Goal: Task Accomplishment & Management: Use online tool/utility

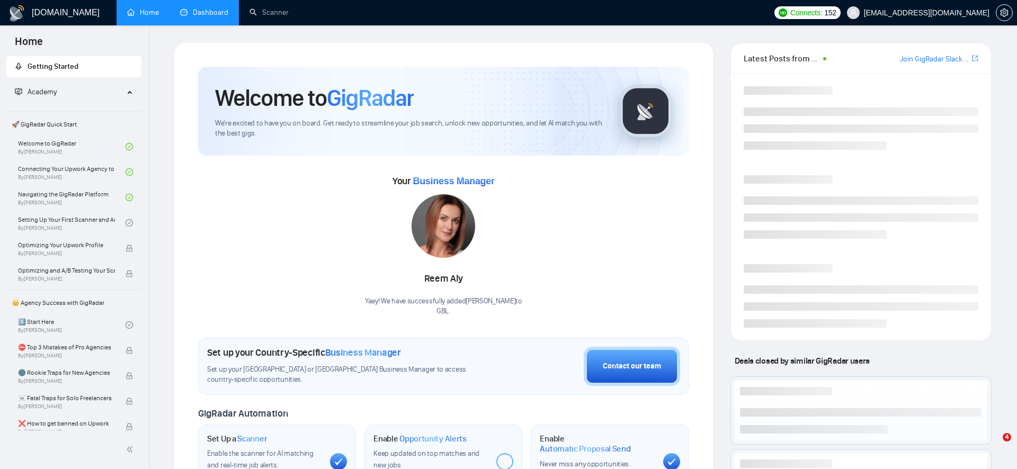
click at [204, 15] on link "Dashboard" at bounding box center [204, 12] width 48 height 9
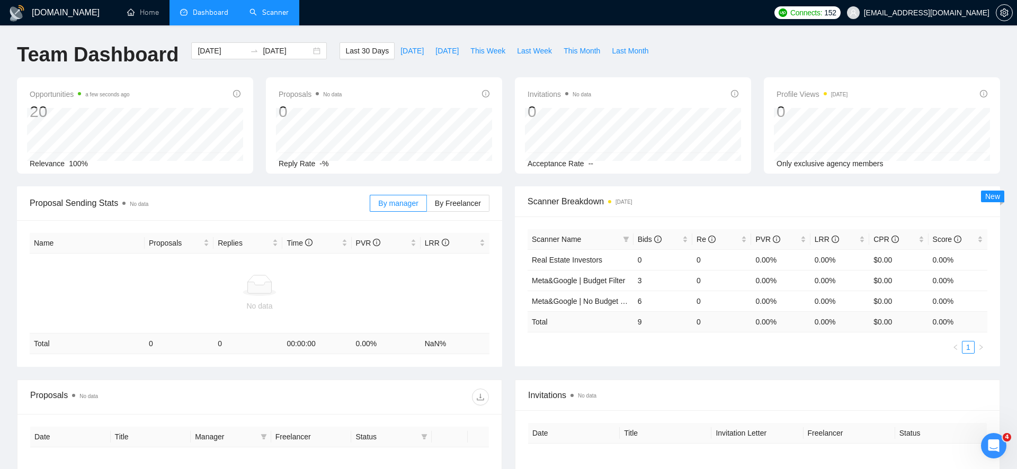
click at [272, 14] on link "Scanner" at bounding box center [268, 12] width 39 height 9
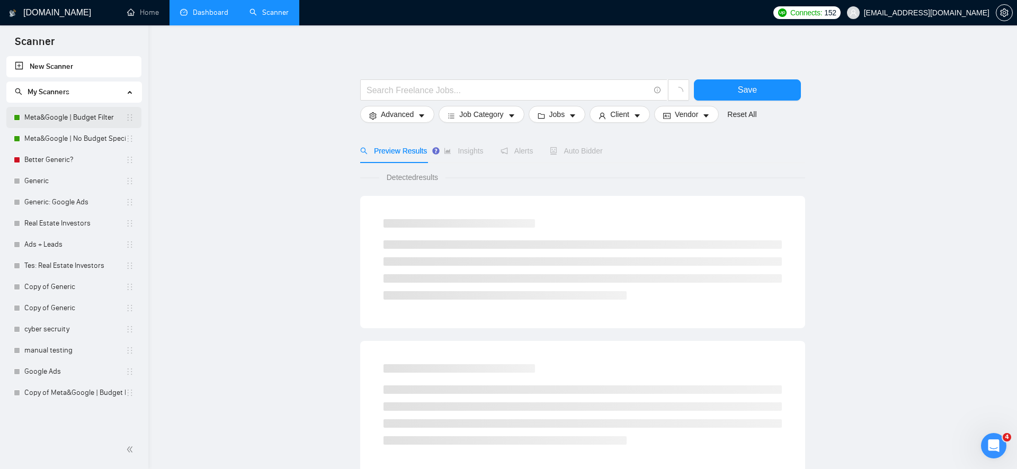
click at [97, 120] on link "Meta&Google | Budget Filter" at bounding box center [74, 117] width 101 height 21
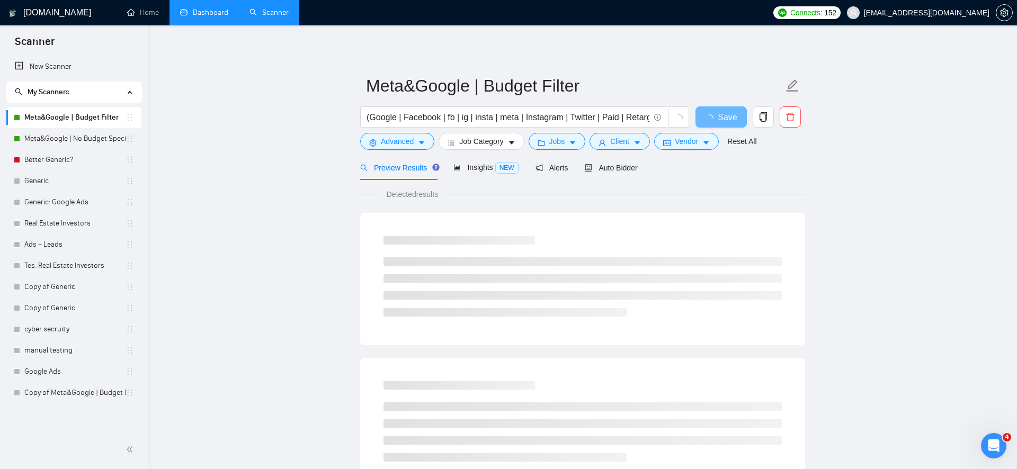
click at [202, 11] on link "Dashboard" at bounding box center [204, 12] width 48 height 9
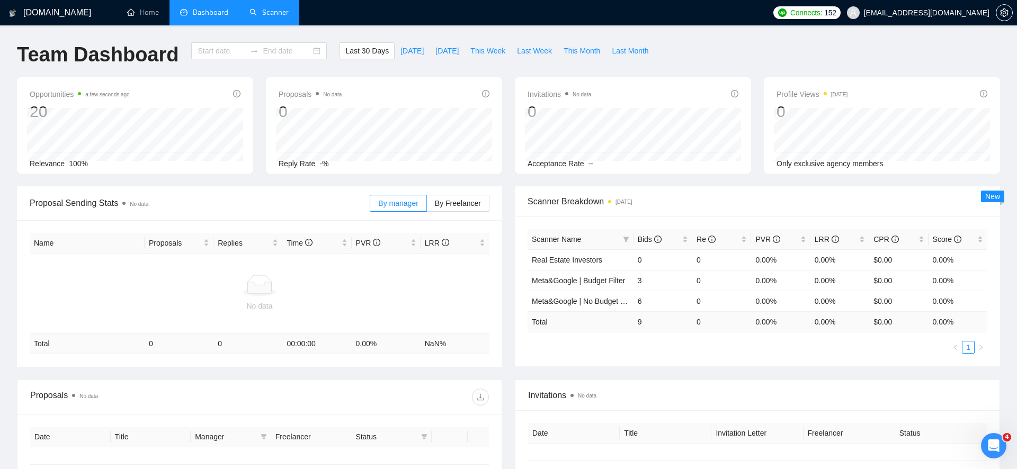
type input "[DATE]"
click at [287, 49] on input "[DATE]" at bounding box center [287, 51] width 48 height 12
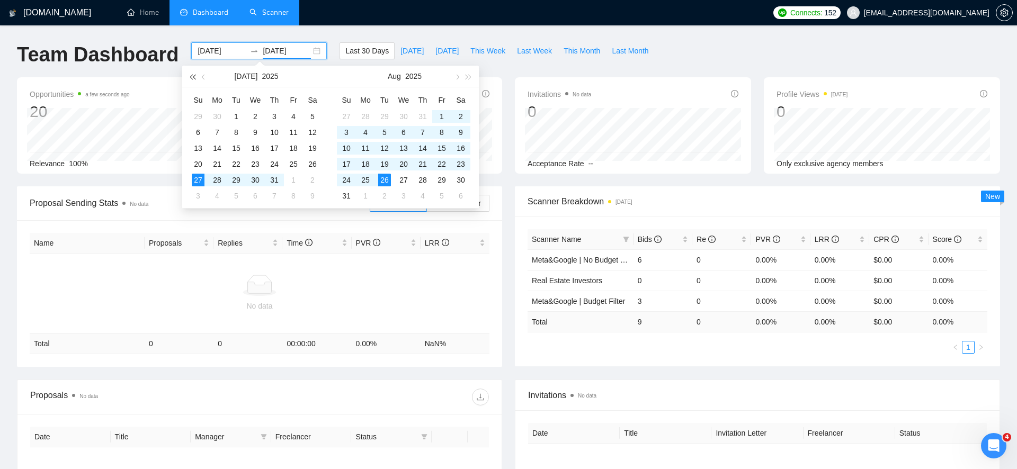
click at [195, 78] on span "button" at bounding box center [192, 76] width 5 height 5
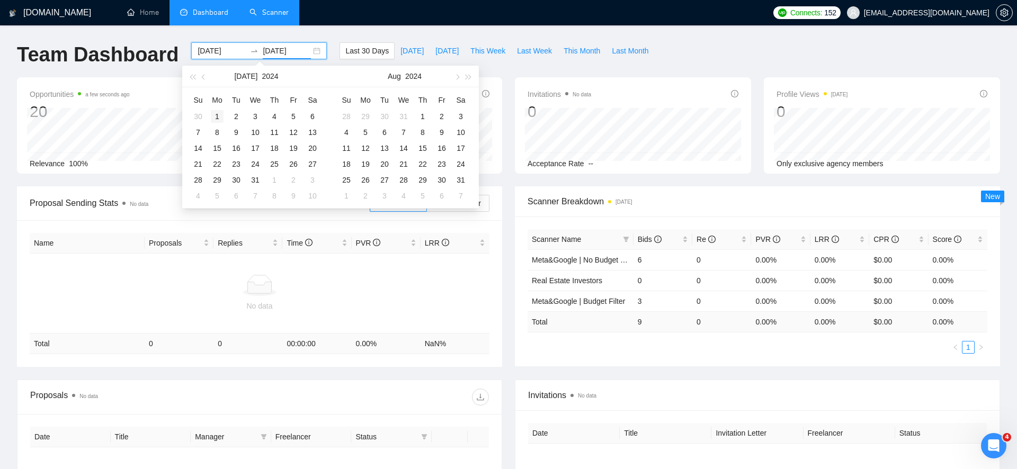
type input "[DATE]"
click at [218, 114] on div "1" at bounding box center [217, 116] width 13 height 13
click at [218, 48] on input at bounding box center [222, 51] width 48 height 12
click at [195, 74] on span "button" at bounding box center [192, 76] width 5 height 5
click at [215, 122] on td "1" at bounding box center [217, 117] width 19 height 16
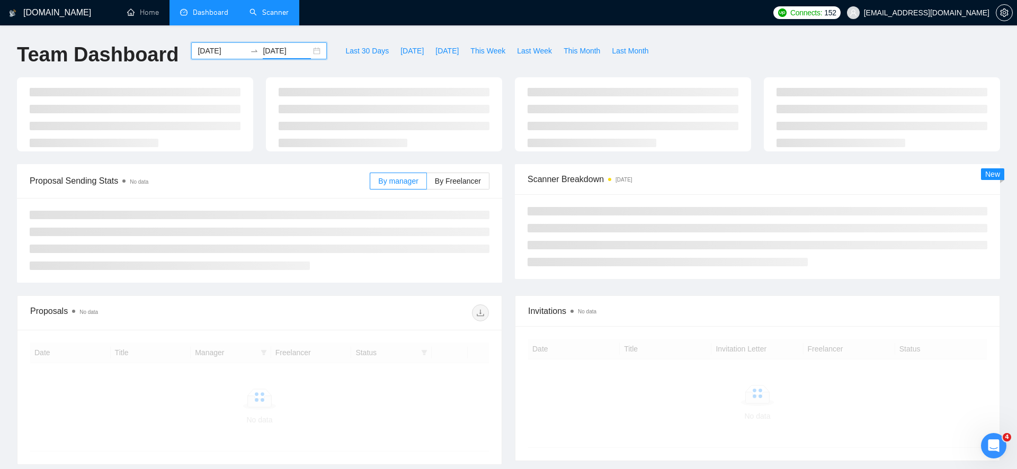
click at [263, 54] on input "[DATE]" at bounding box center [287, 51] width 48 height 12
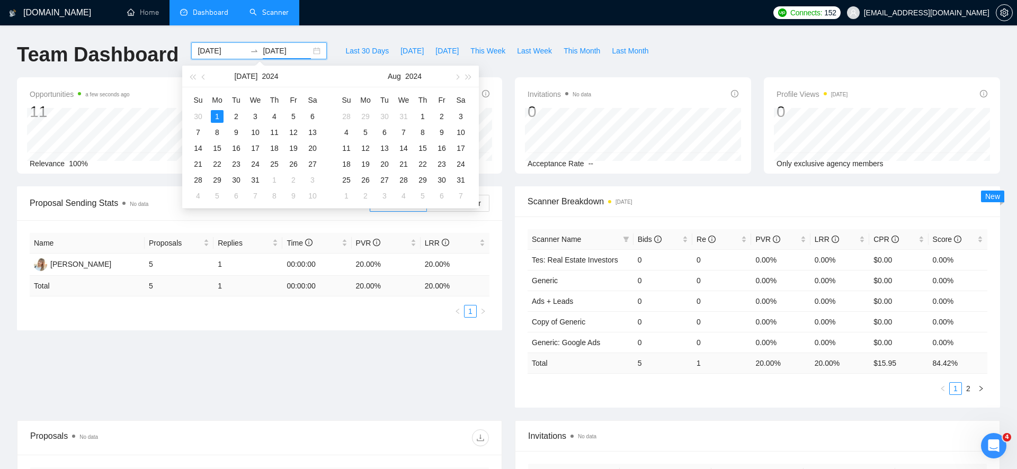
click at [210, 45] on input "[DATE]" at bounding box center [222, 51] width 48 height 12
click at [191, 78] on span "button" at bounding box center [192, 76] width 5 height 5
type input "[DATE]"
click at [317, 113] on div "1" at bounding box center [312, 116] width 13 height 13
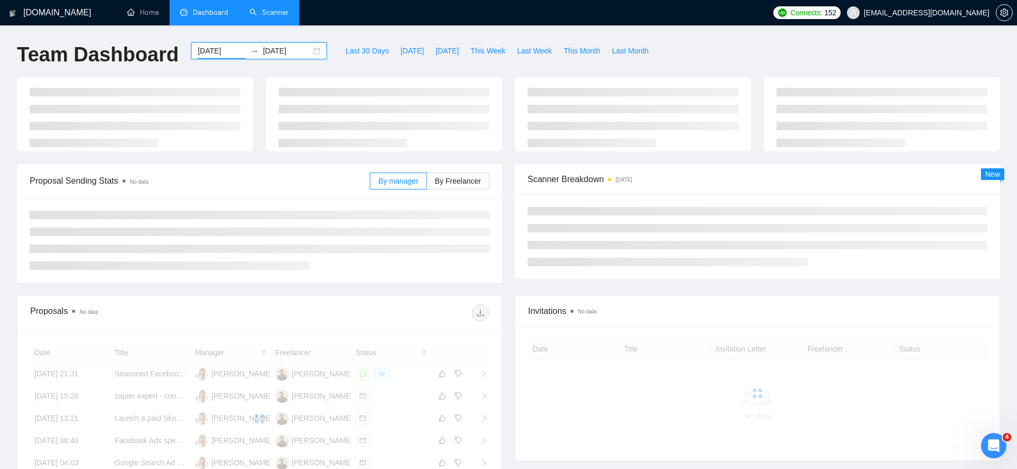
click at [274, 48] on input "[DATE]" at bounding box center [287, 51] width 48 height 12
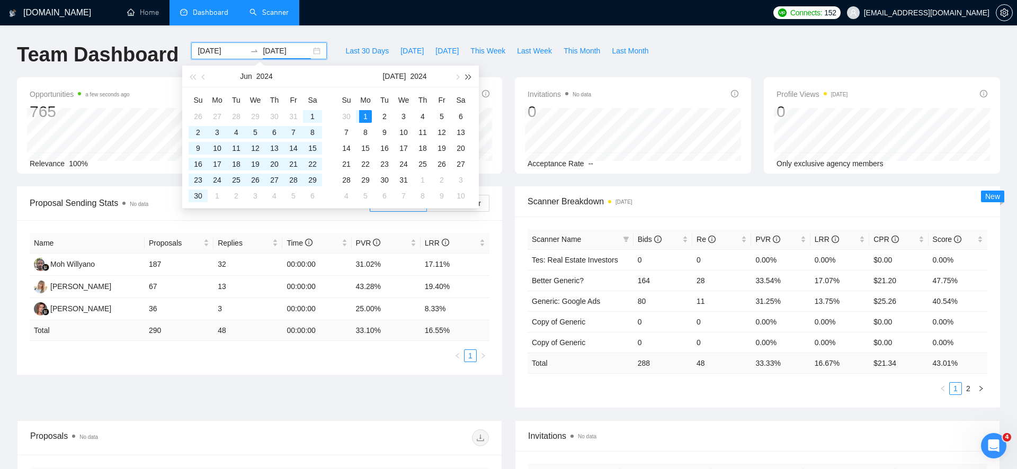
click at [466, 77] on span "button" at bounding box center [468, 76] width 5 height 5
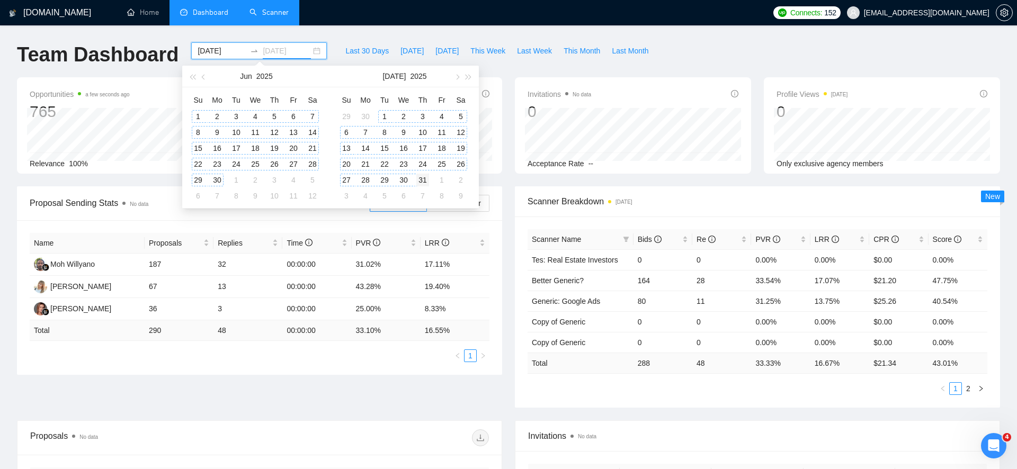
type input "[DATE]"
click at [417, 182] on div "31" at bounding box center [422, 180] width 13 height 13
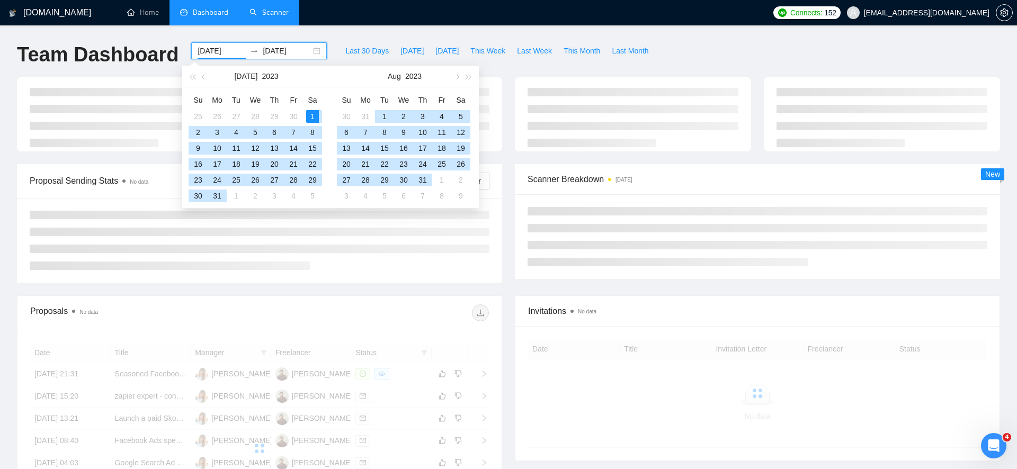
type input "[DATE]"
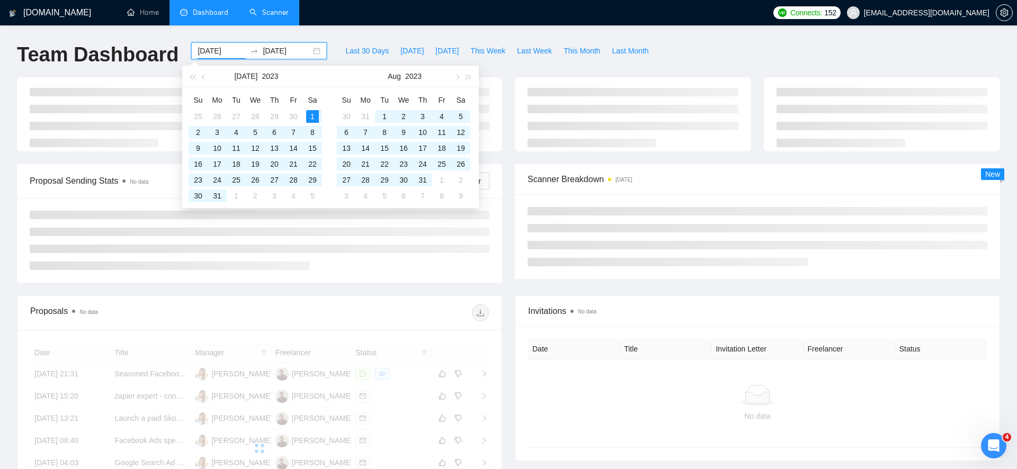
click at [547, 32] on div "[DOMAIN_NAME] Home Dashboard Scanner Connects: 152 [EMAIL_ADDRESS][DOMAIN_NAME]…" at bounding box center [508, 357] width 1017 height 714
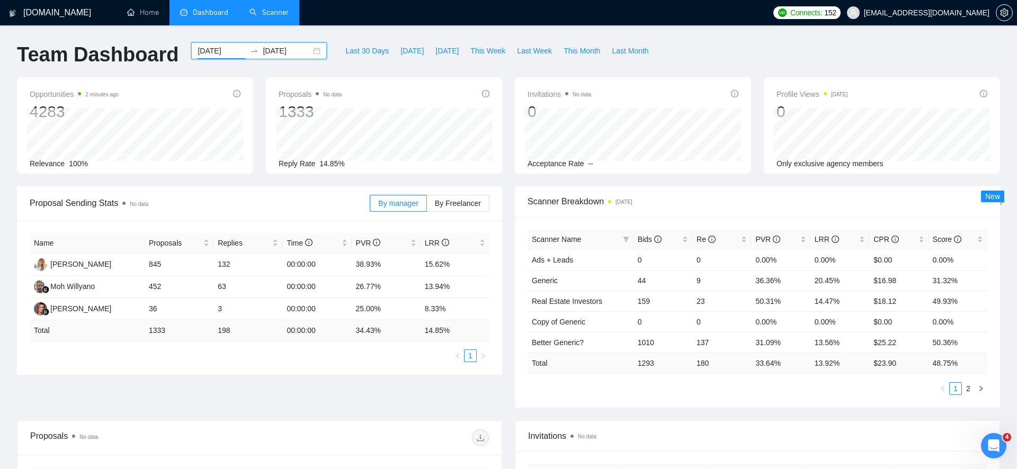
click at [255, 8] on link "Scanner" at bounding box center [268, 12] width 39 height 9
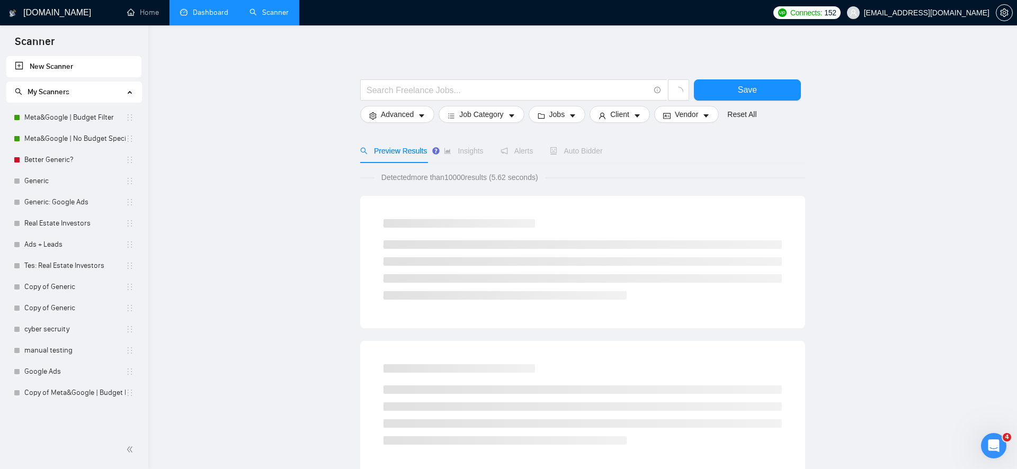
click at [200, 12] on link "Dashboard" at bounding box center [204, 12] width 48 height 9
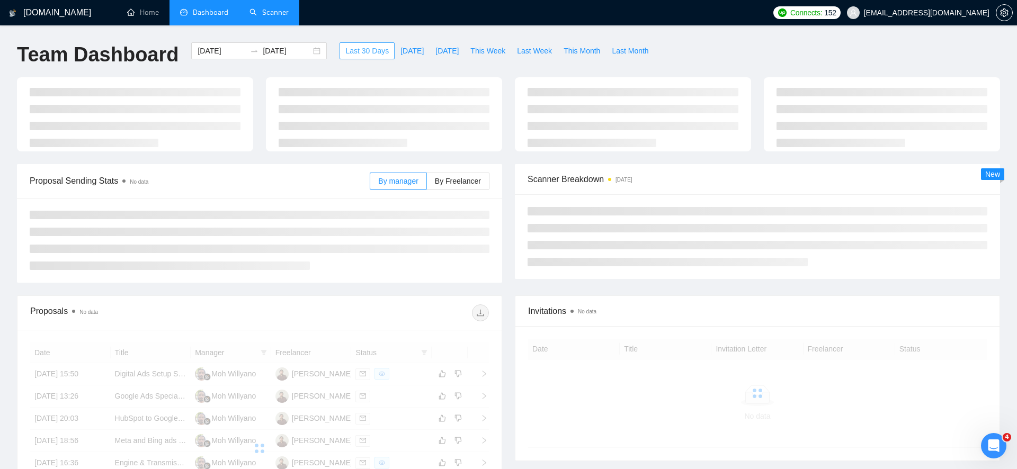
click at [355, 53] on span "Last 30 Days" at bounding box center [366, 51] width 43 height 12
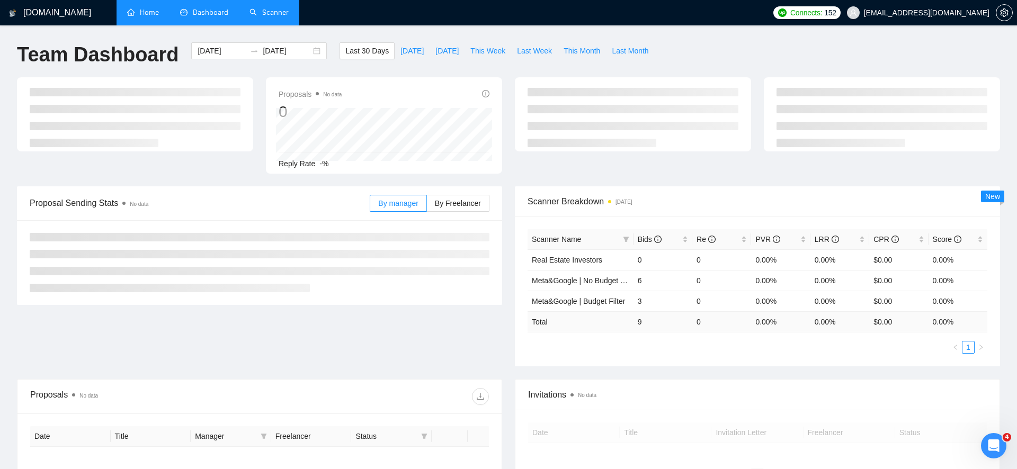
click at [159, 17] on link "Home" at bounding box center [143, 12] width 32 height 9
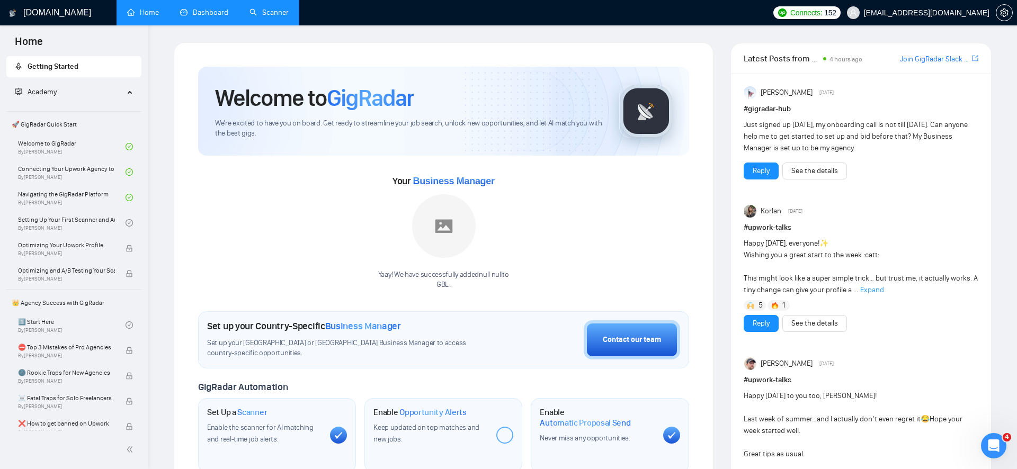
click at [224, 8] on link "Dashboard" at bounding box center [204, 12] width 48 height 9
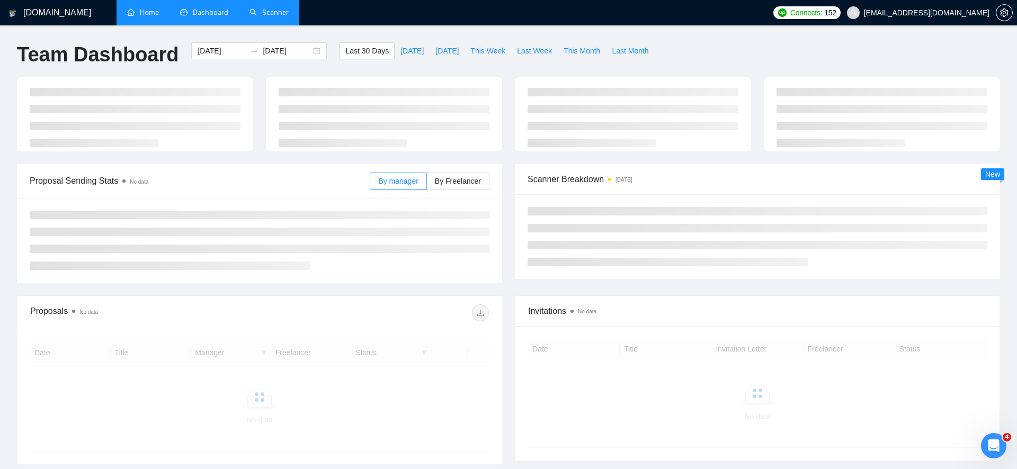
click at [252, 9] on link "Scanner" at bounding box center [268, 12] width 39 height 9
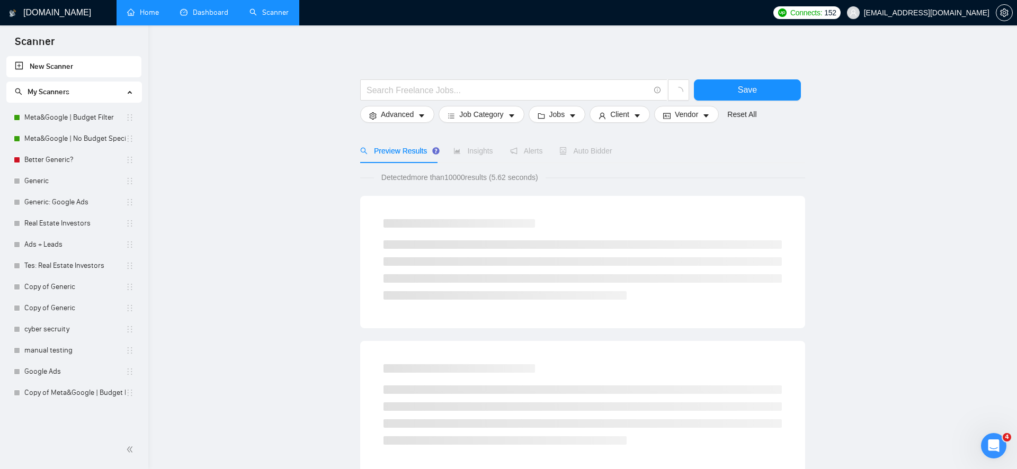
click at [159, 16] on link "Home" at bounding box center [143, 12] width 32 height 9
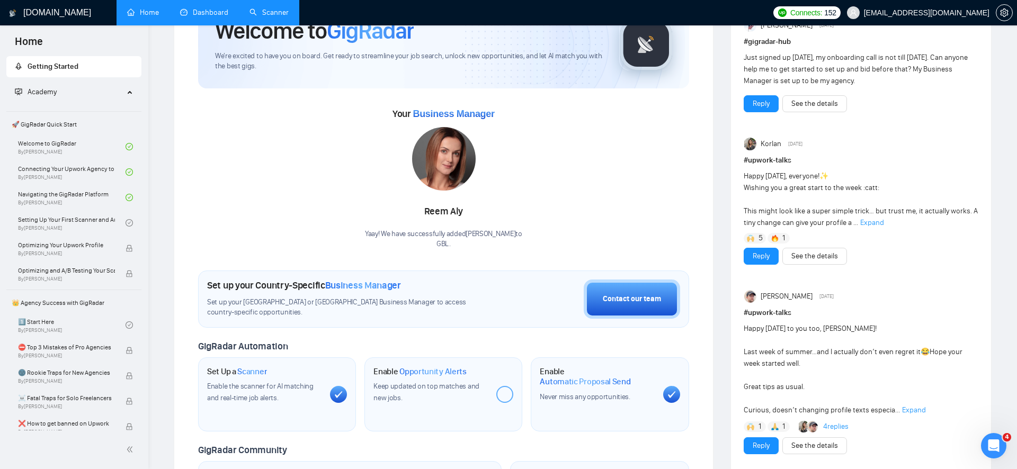
scroll to position [11, 0]
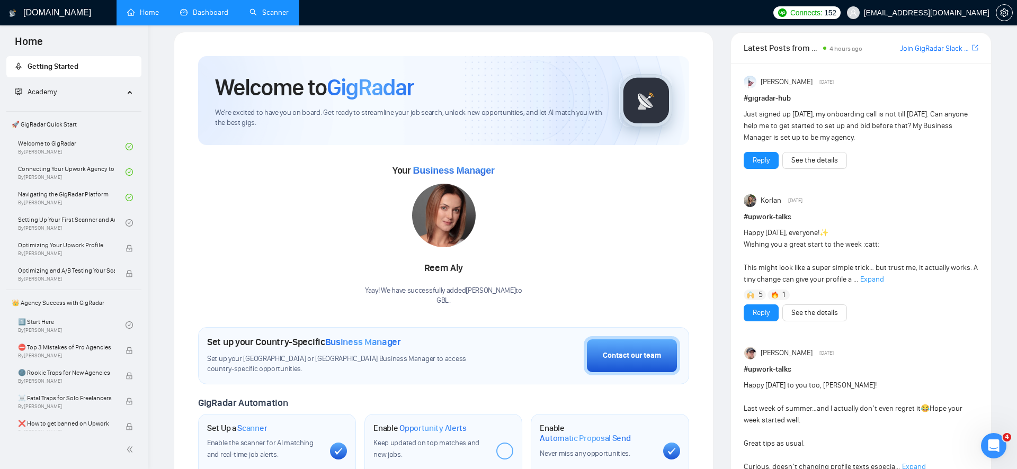
click at [258, 17] on link "Scanner" at bounding box center [268, 12] width 39 height 9
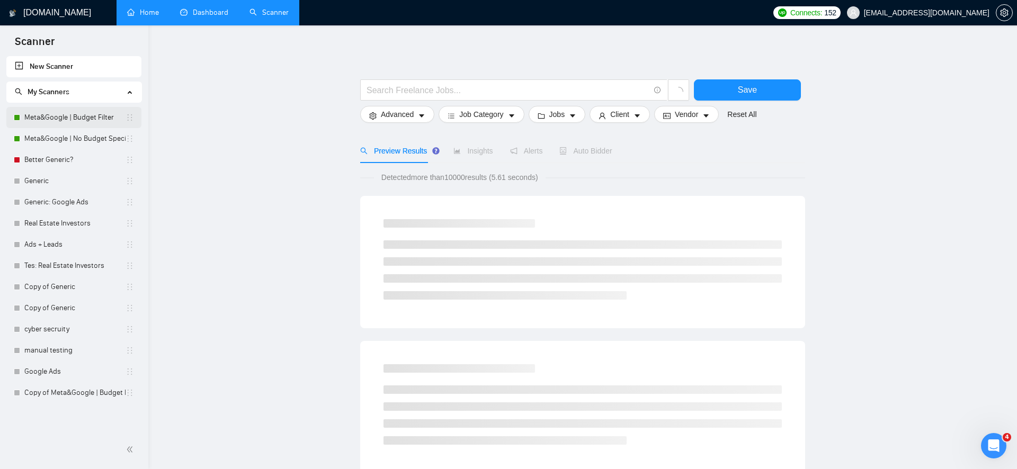
click at [87, 114] on link "Meta&Google | Budget Filter" at bounding box center [74, 117] width 101 height 21
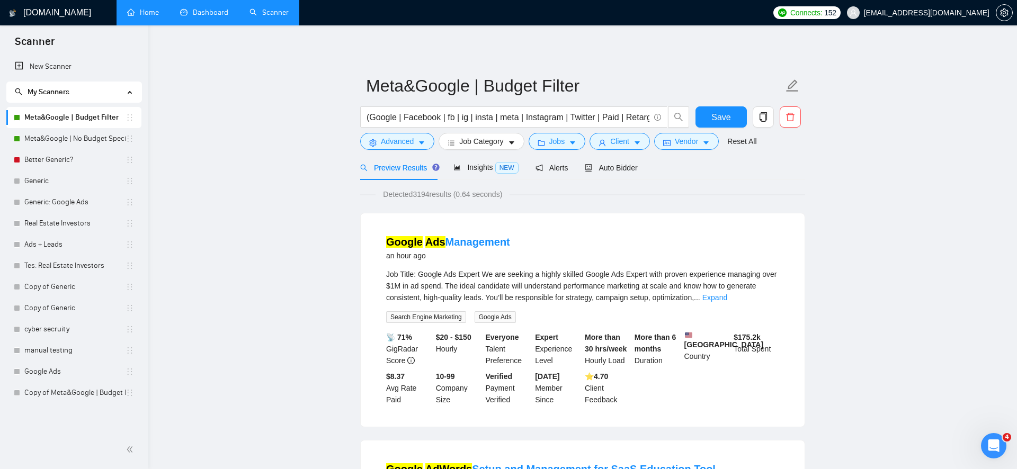
click at [196, 17] on link "Dashboard" at bounding box center [204, 12] width 48 height 9
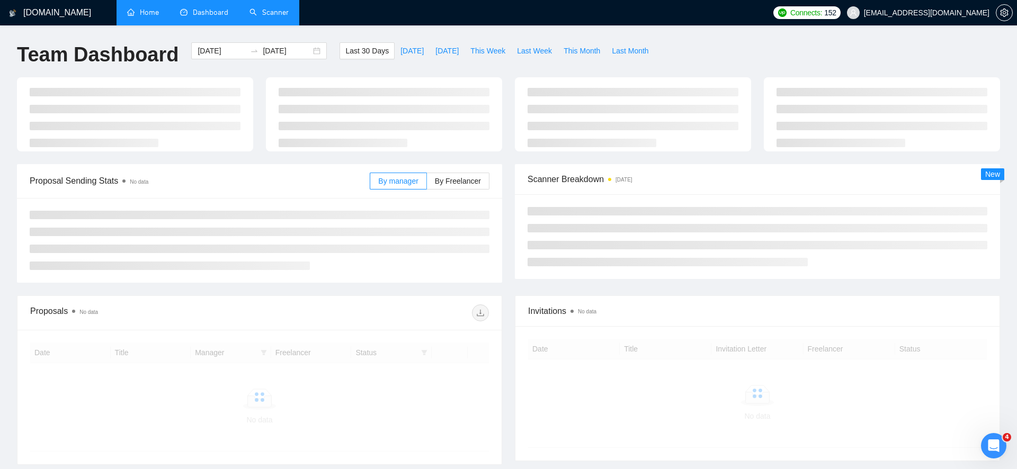
click at [142, 14] on link "Home" at bounding box center [143, 12] width 32 height 9
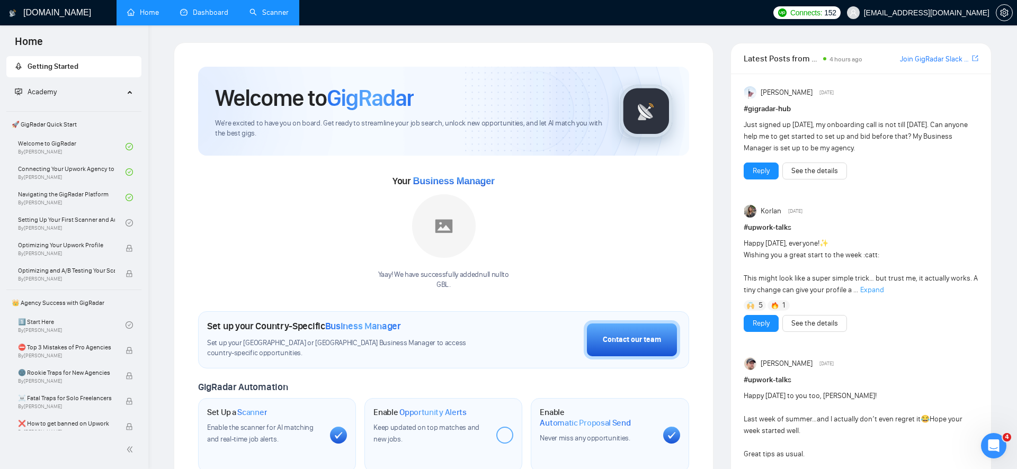
click at [206, 16] on link "Dashboard" at bounding box center [204, 12] width 48 height 9
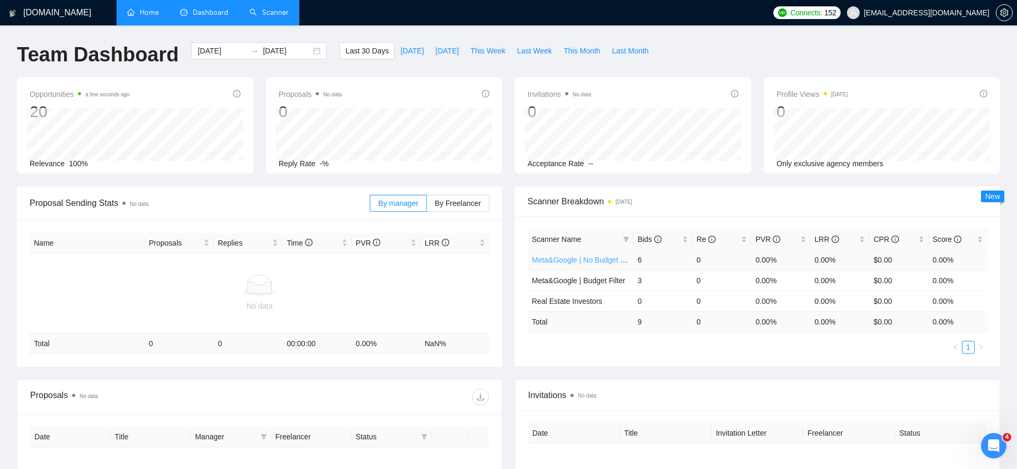
click at [588, 260] on link "Meta&Google | No Budget Specified" at bounding box center [591, 260] width 119 height 8
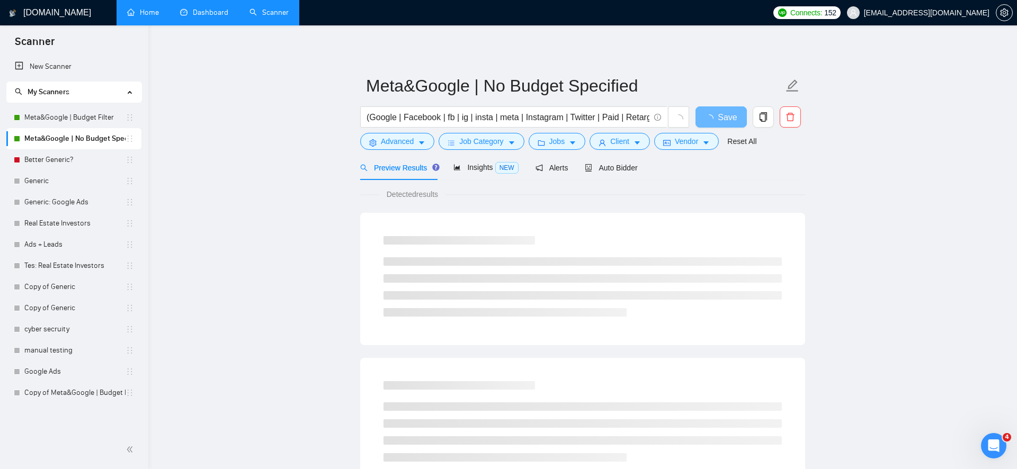
click at [201, 24] on li "Dashboard" at bounding box center [203, 12] width 69 height 25
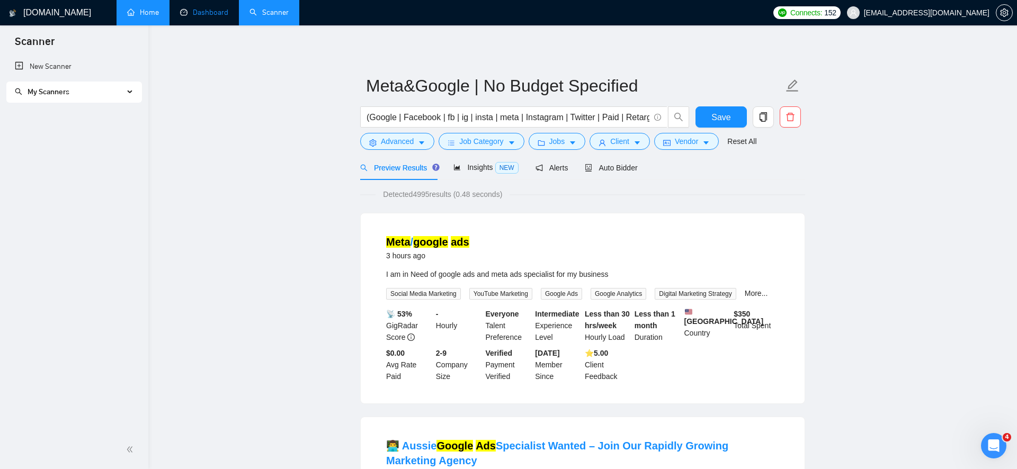
click at [209, 17] on link "Dashboard" at bounding box center [204, 12] width 48 height 9
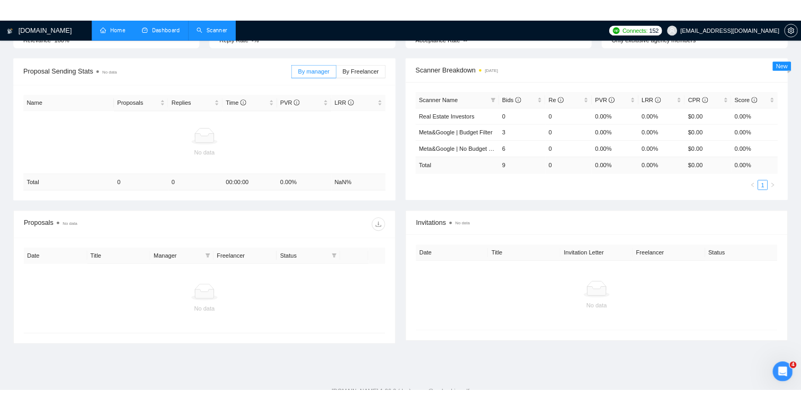
scroll to position [140, 0]
